Goal: Check status: Check status

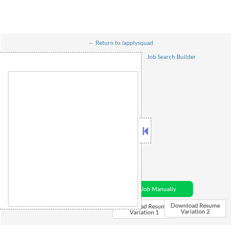
select select ""applied""
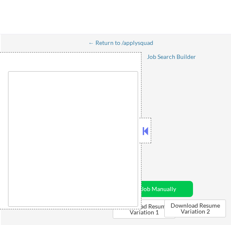
select select ""applied""
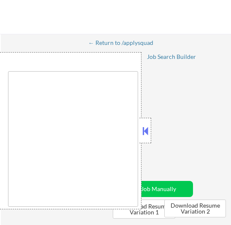
select select ""applied""
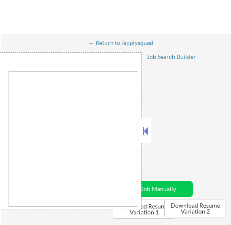
select select ""applied""
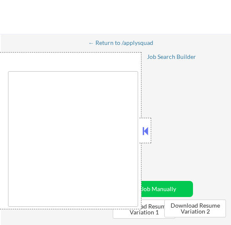
select select ""excluded""
select select ""applied""
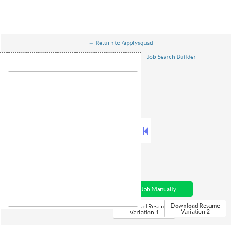
select select ""applied""
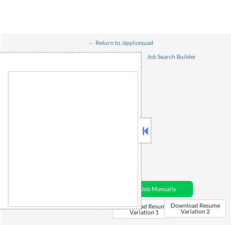
select select ""applied""
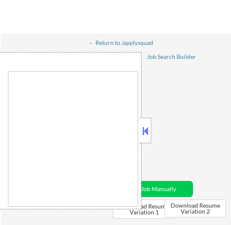
select select ""applied""
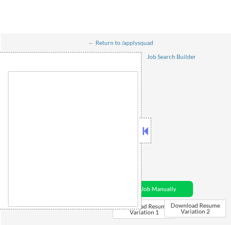
select select ""applied""
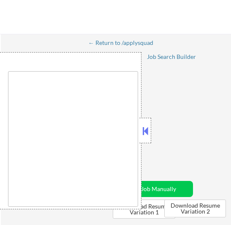
select select ""applied""
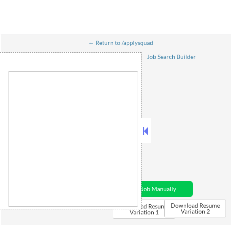
select select ""applied""
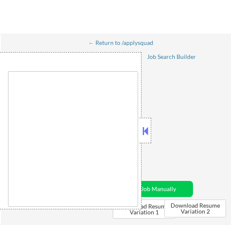
select select ""applied""
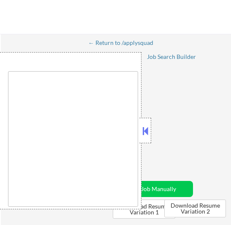
select select ""applied""
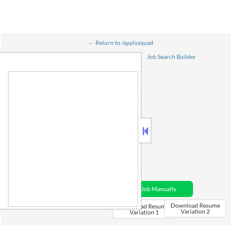
select select ""applied""
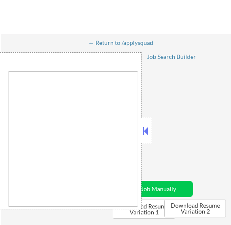
select select ""applied""
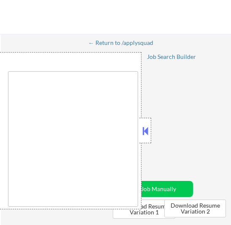
select select ""applied""
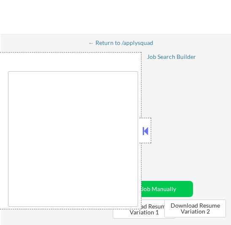
select select ""applied""
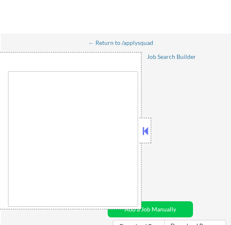
select select ""pending""
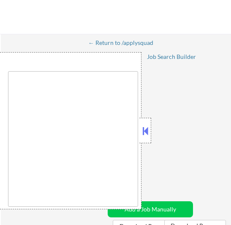
select select ""pending""
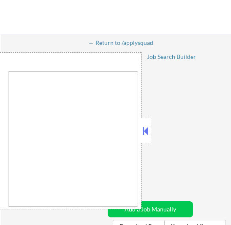
select select ""pending""
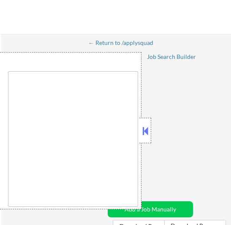
select select ""pending""
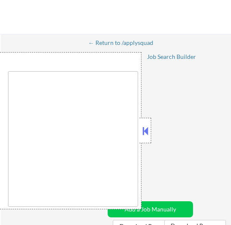
select select ""pending""
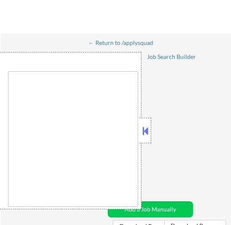
select select ""pending""
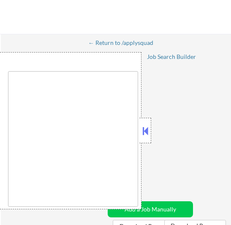
select select ""pending""
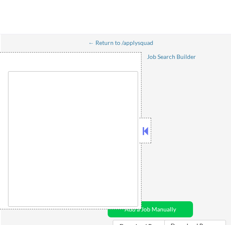
select select ""pending""
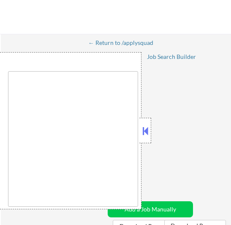
select select ""pending""
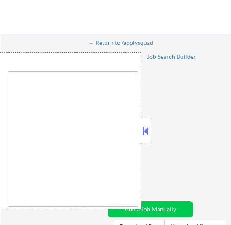
select select ""pending""
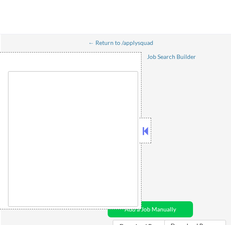
select select ""pending""
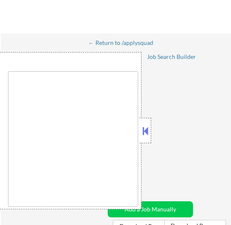
select select ""pending""
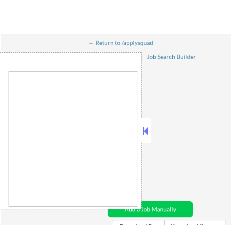
select select ""pending""
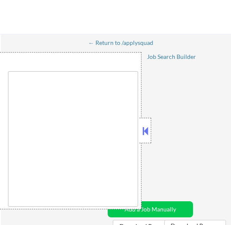
select select ""pending""
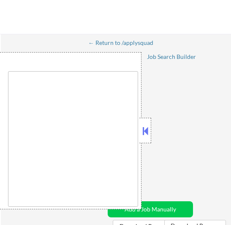
select select ""pending""
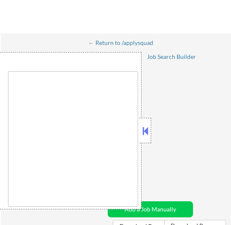
select select ""pending""
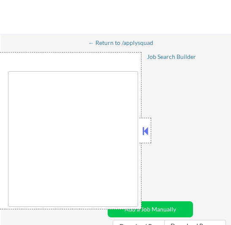
select select ""pending""
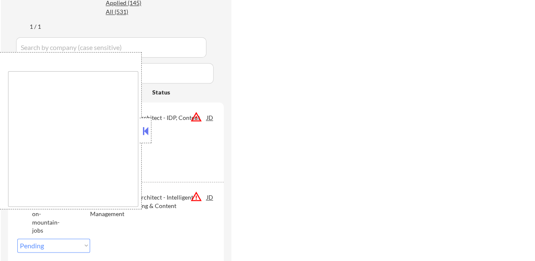
select select ""pending""
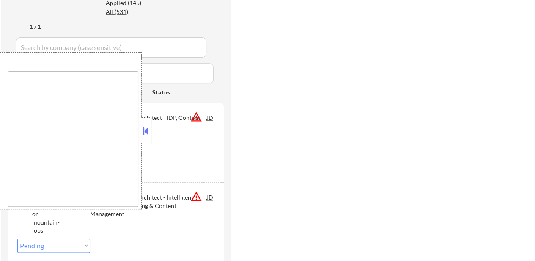
select select ""pending""
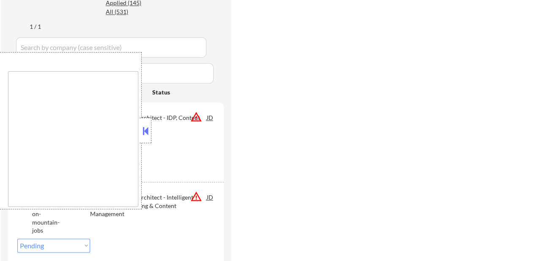
select select ""pending""
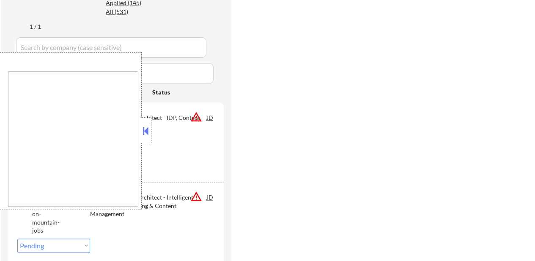
select select ""pending""
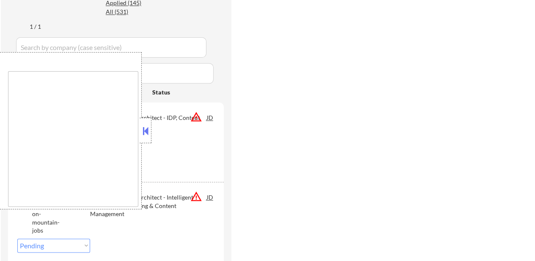
select select ""pending""
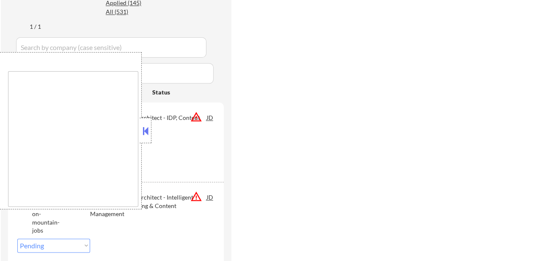
select select ""pending""
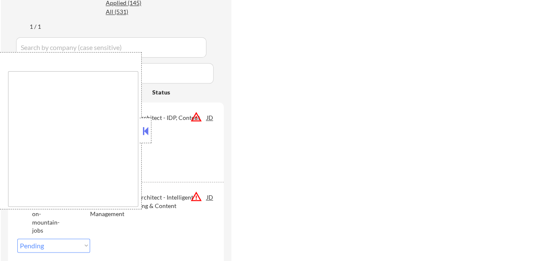
select select ""pending""
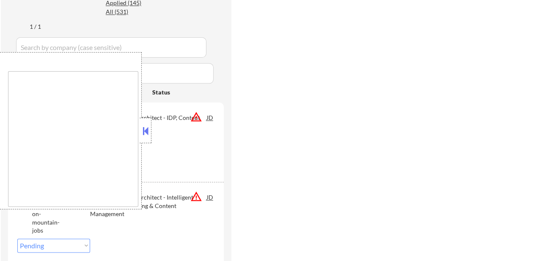
select select ""pending""
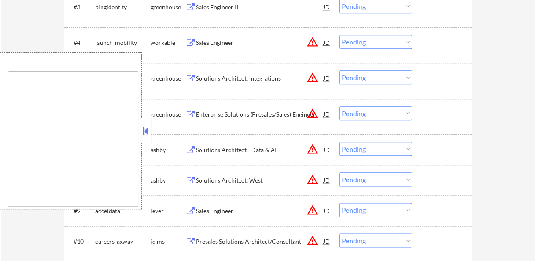
scroll to position [421, 0]
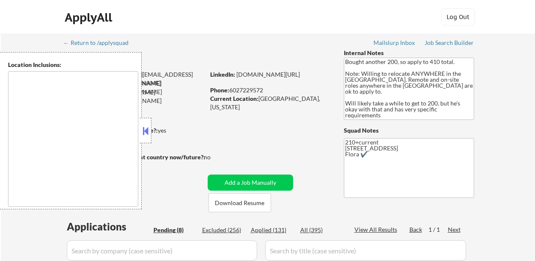
select select ""pending""
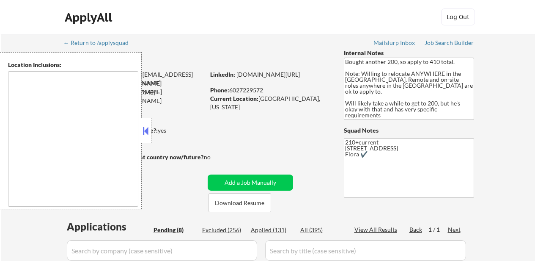
select select ""pending""
click at [258, 204] on button "Download Resume" at bounding box center [240, 202] width 63 height 19
